Goal: Check status: Check status

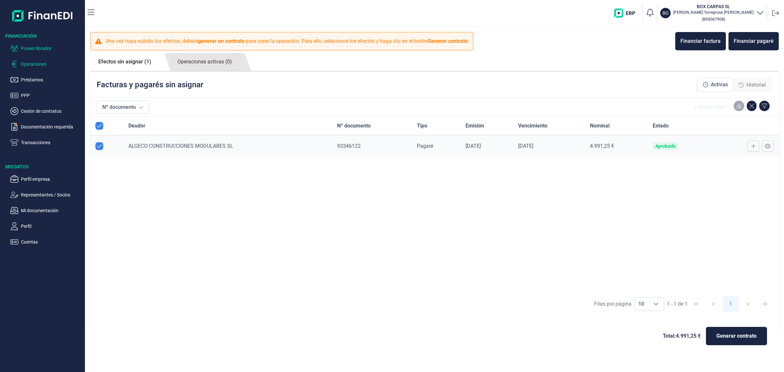
click at [41, 48] on p "Poseer librador" at bounding box center [51, 48] width 61 height 8
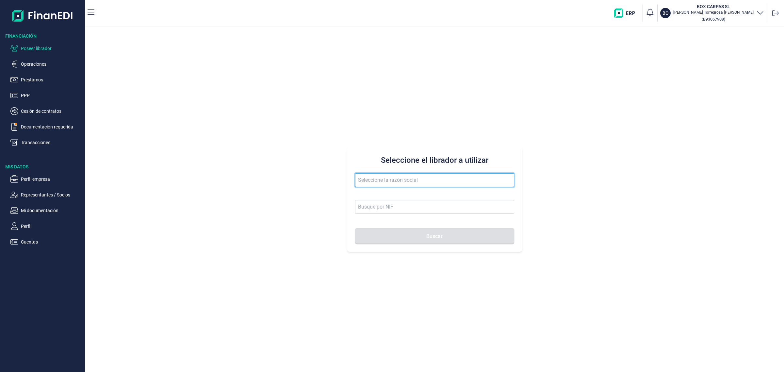
click at [388, 182] on input "text" at bounding box center [434, 180] width 159 height 14
type input "m"
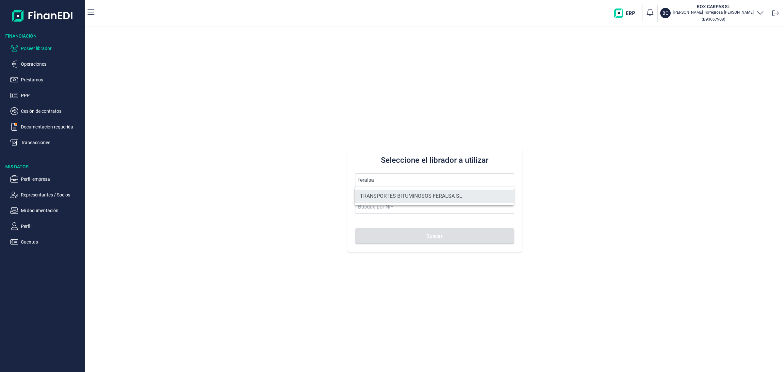
click at [412, 200] on li "TRANSPORTES BITUMINOSOS FERALSA SL" at bounding box center [434, 195] width 159 height 13
type input "TRANSPORTES BITUMINOSOS FERALSA SL"
type input "B33100736"
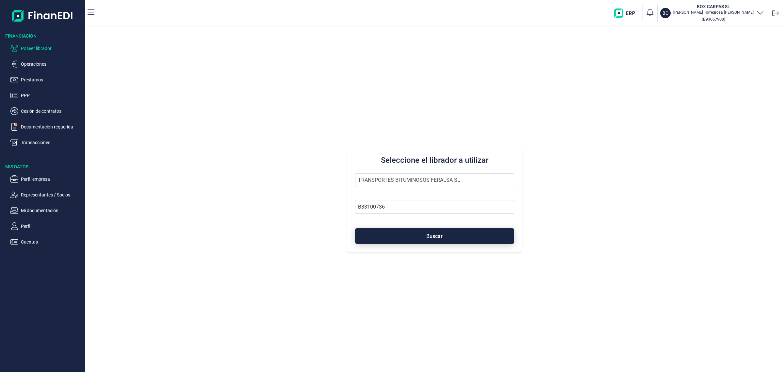
click at [430, 231] on button "Buscar" at bounding box center [434, 236] width 159 height 16
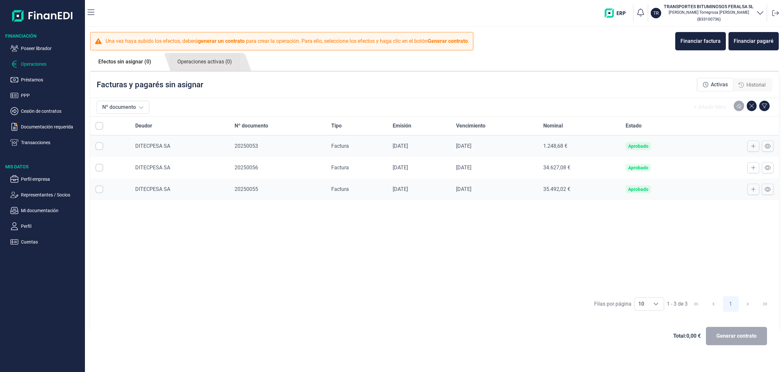
checkbox input "true"
